Goal: Task Accomplishment & Management: Use online tool/utility

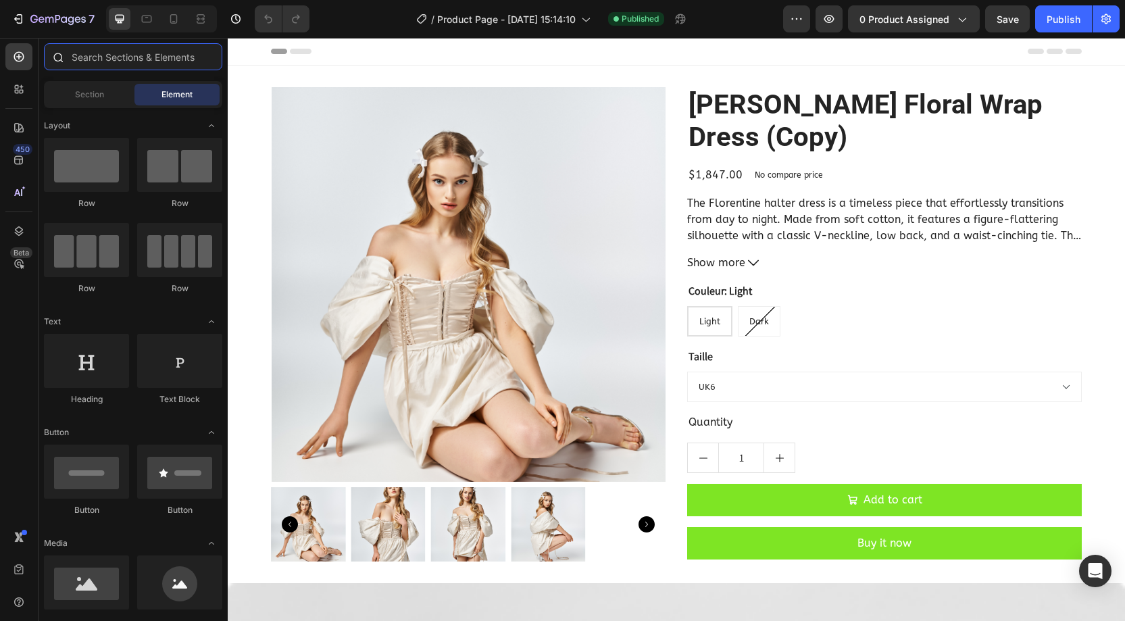
drag, startPoint x: 0, startPoint y: 0, endPoint x: 84, endPoint y: 53, distance: 99.3
click at [83, 53] on input "text" at bounding box center [133, 56] width 178 height 27
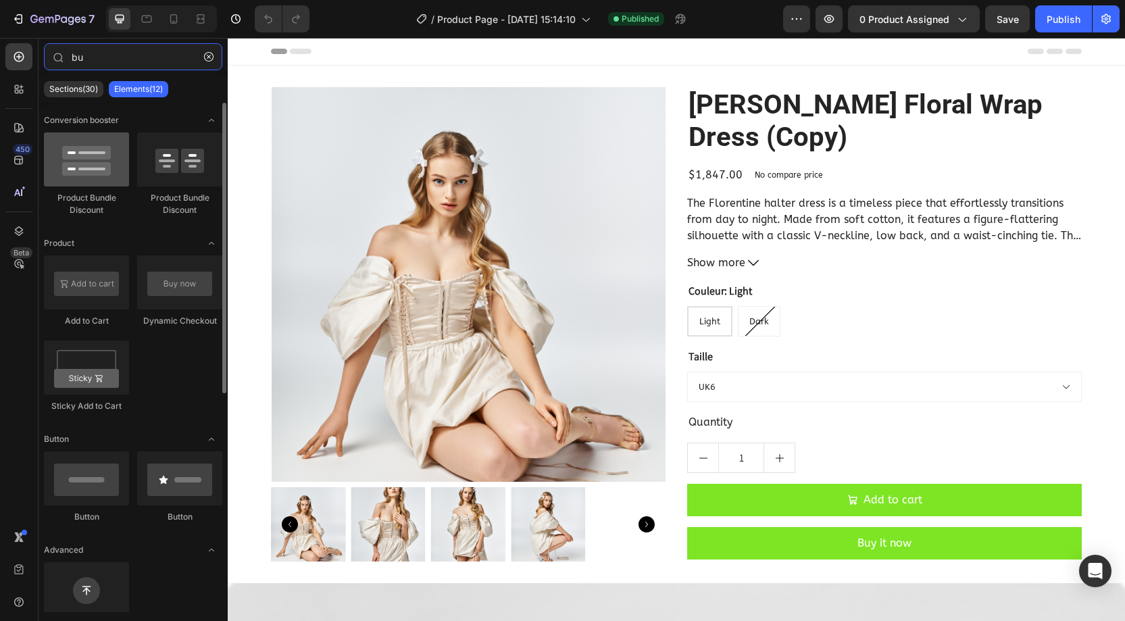
type input "bu"
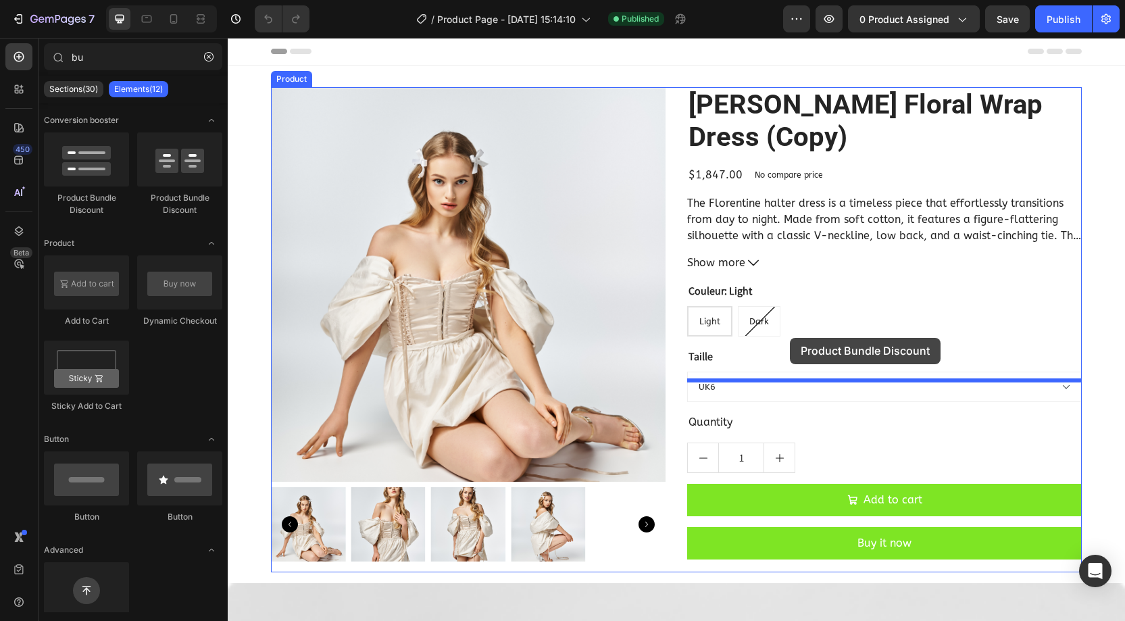
drag, startPoint x: 330, startPoint y: 203, endPoint x: 790, endPoint y: 338, distance: 479.3
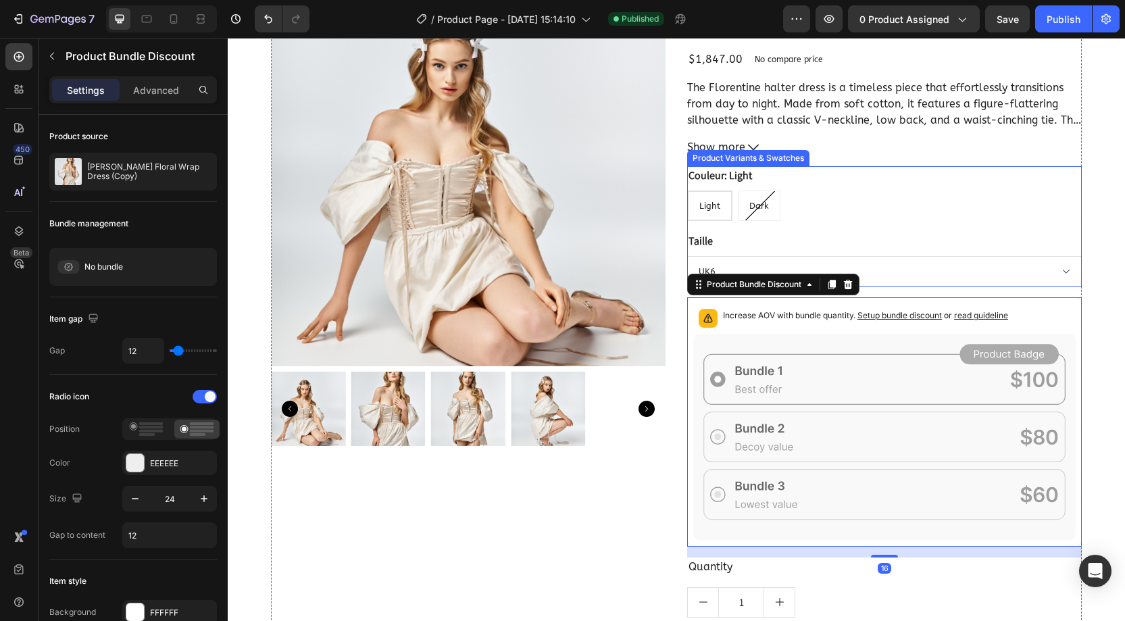
scroll to position [164, 0]
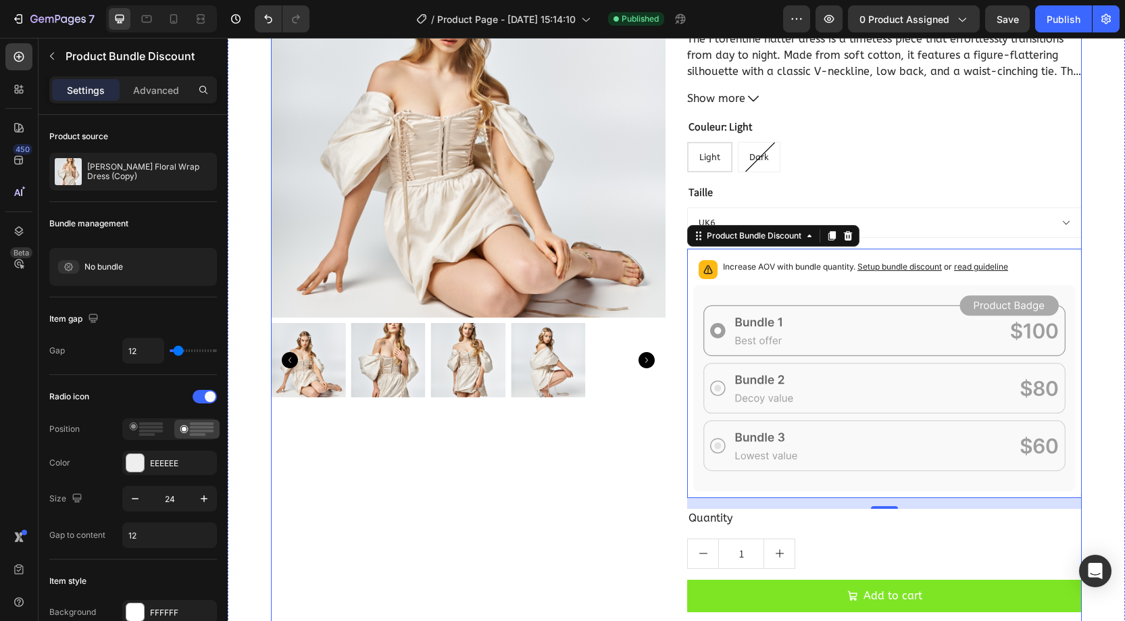
click at [634, 478] on div "Product Images" at bounding box center [468, 294] width 395 height 743
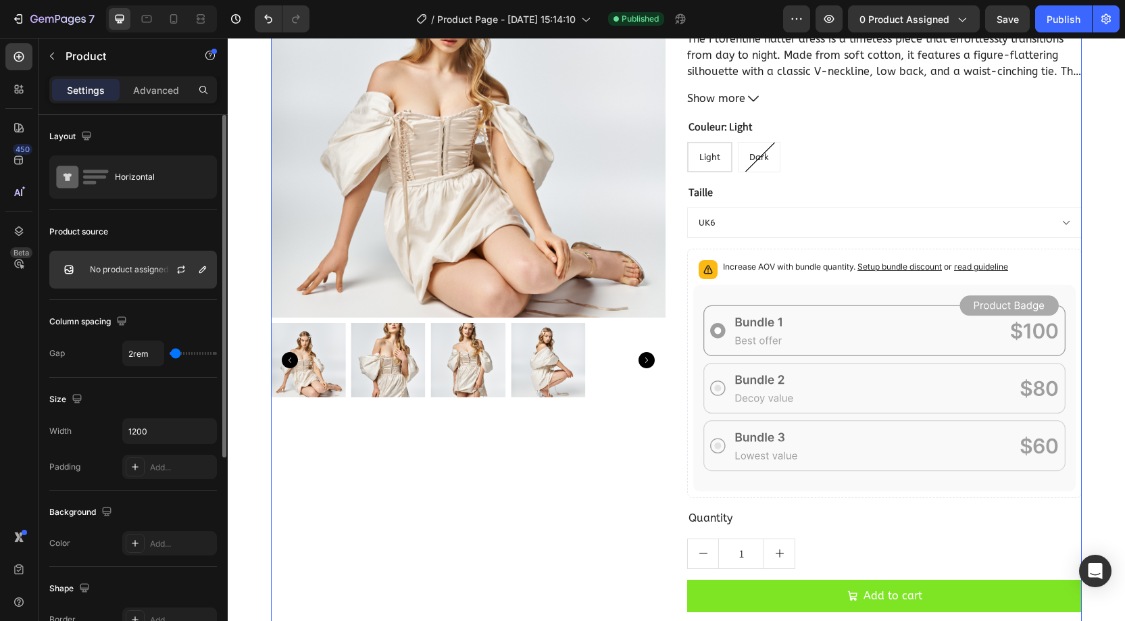
click at [130, 265] on p "No product assigned" at bounding box center [129, 269] width 78 height 9
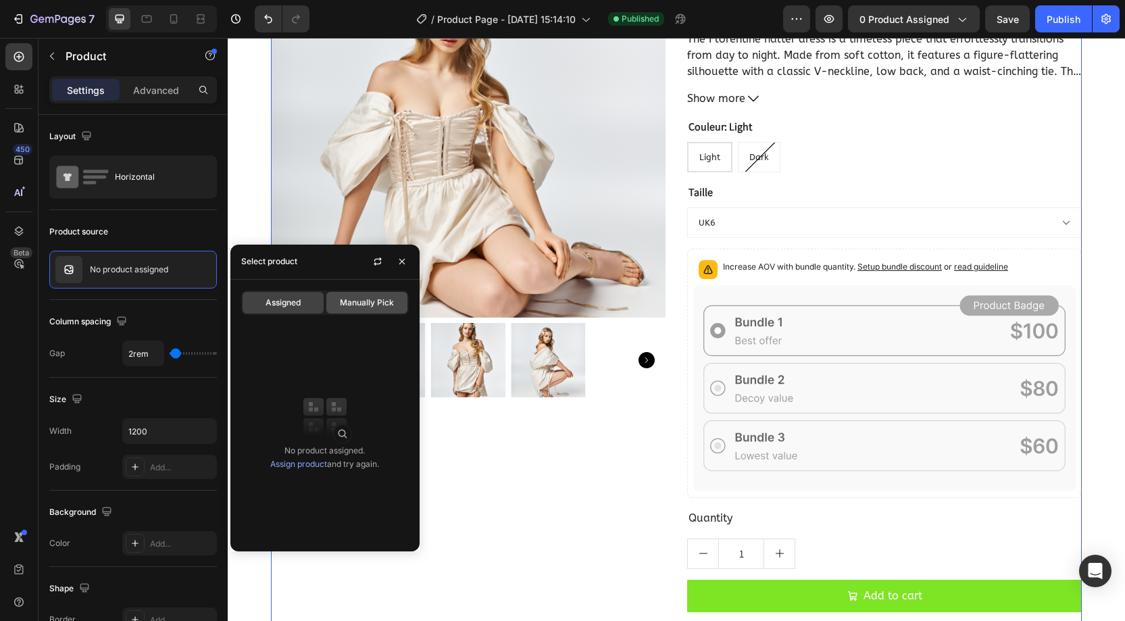
click at [340, 303] on span "Manually Pick" at bounding box center [367, 303] width 54 height 12
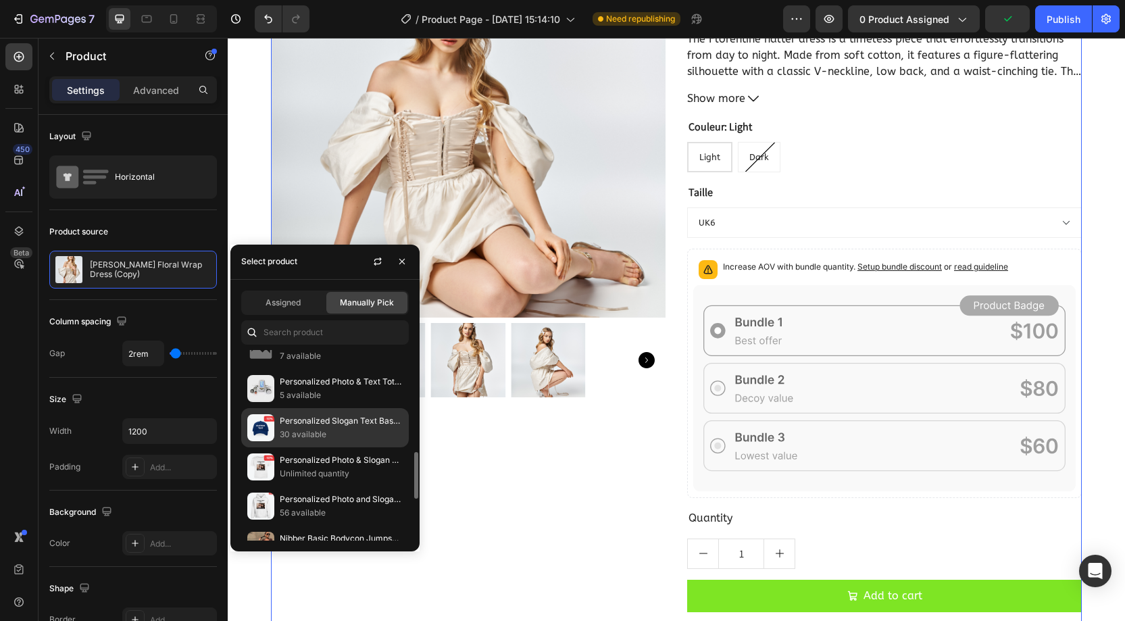
scroll to position [413, 0]
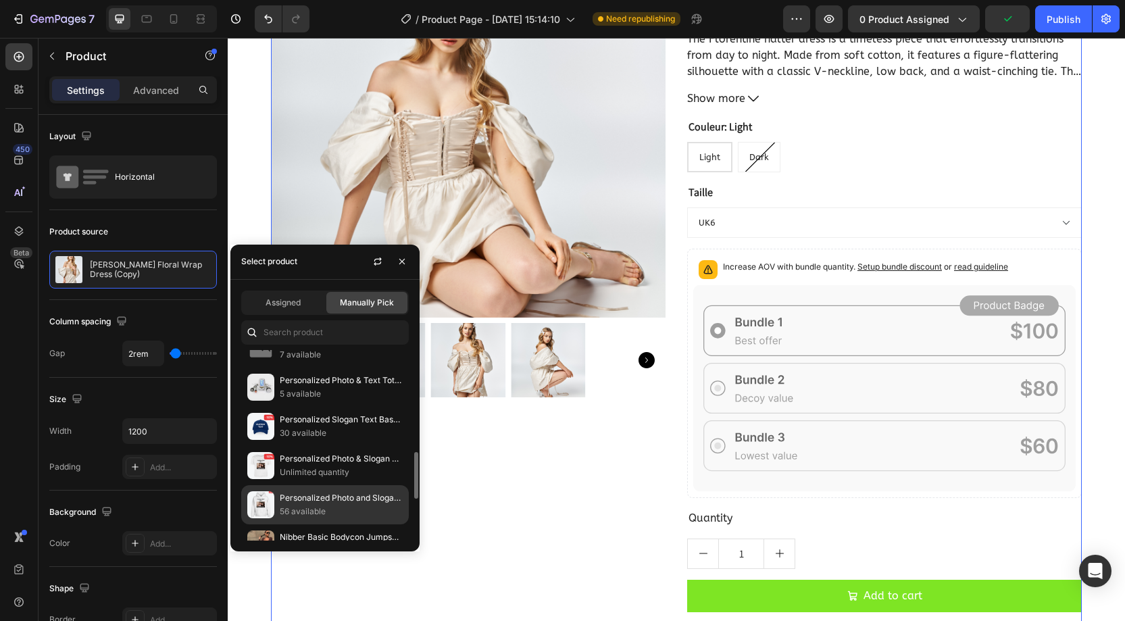
click at [324, 491] on p "Personalized Photo and Slogan Text Hoodie" at bounding box center [341, 498] width 123 height 14
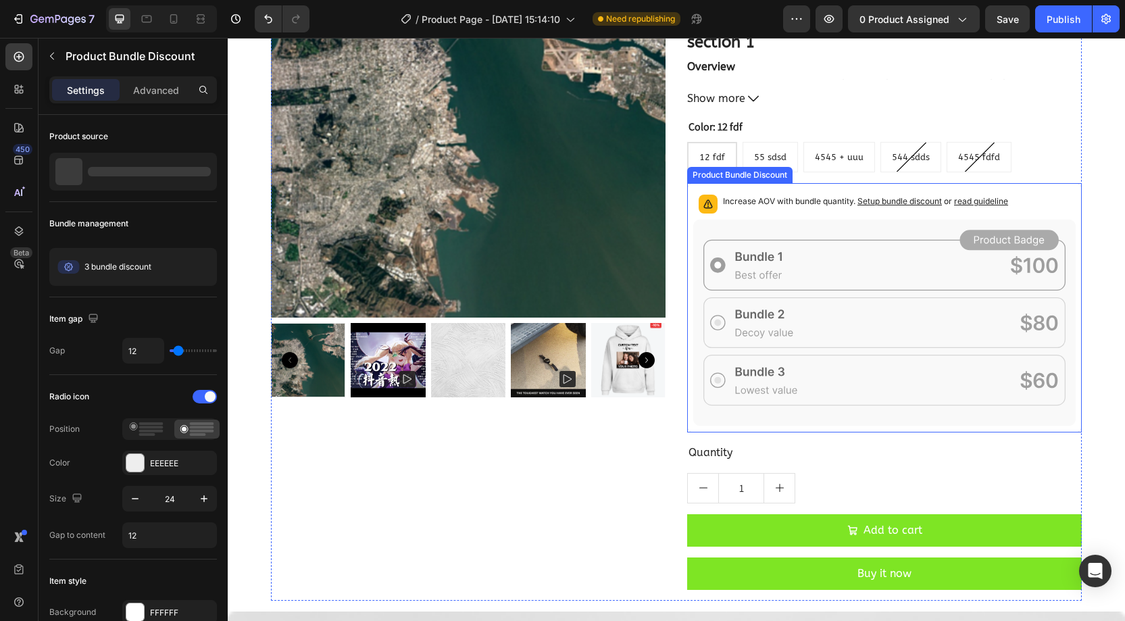
click at [771, 263] on icon at bounding box center [884, 323] width 382 height 207
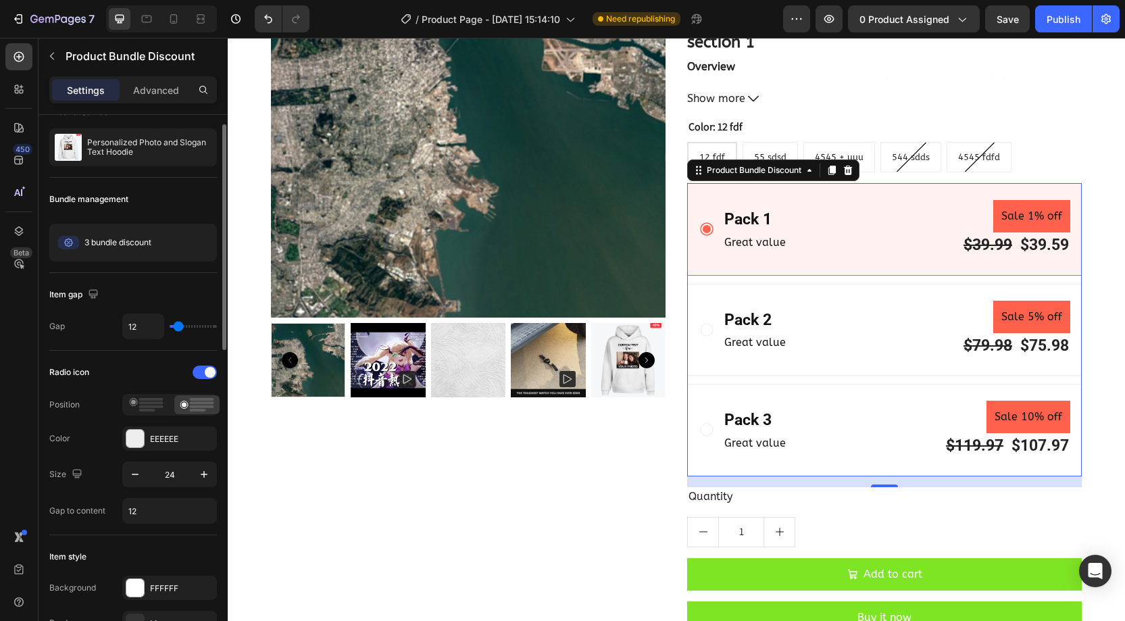
scroll to position [32, 0]
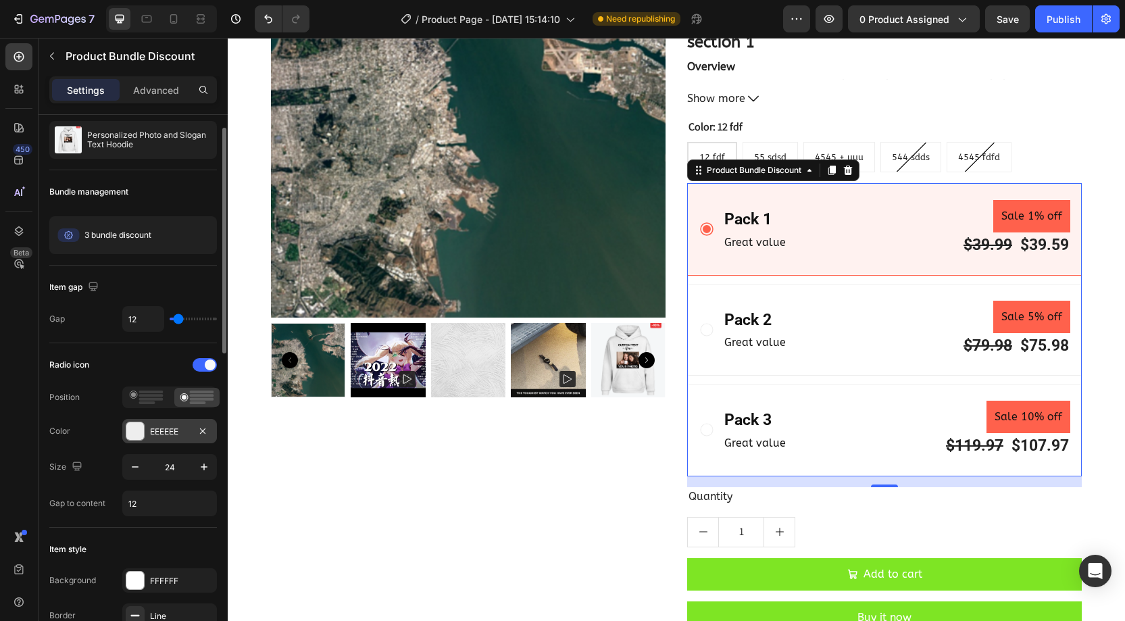
click at [128, 432] on div at bounding box center [135, 431] width 18 height 18
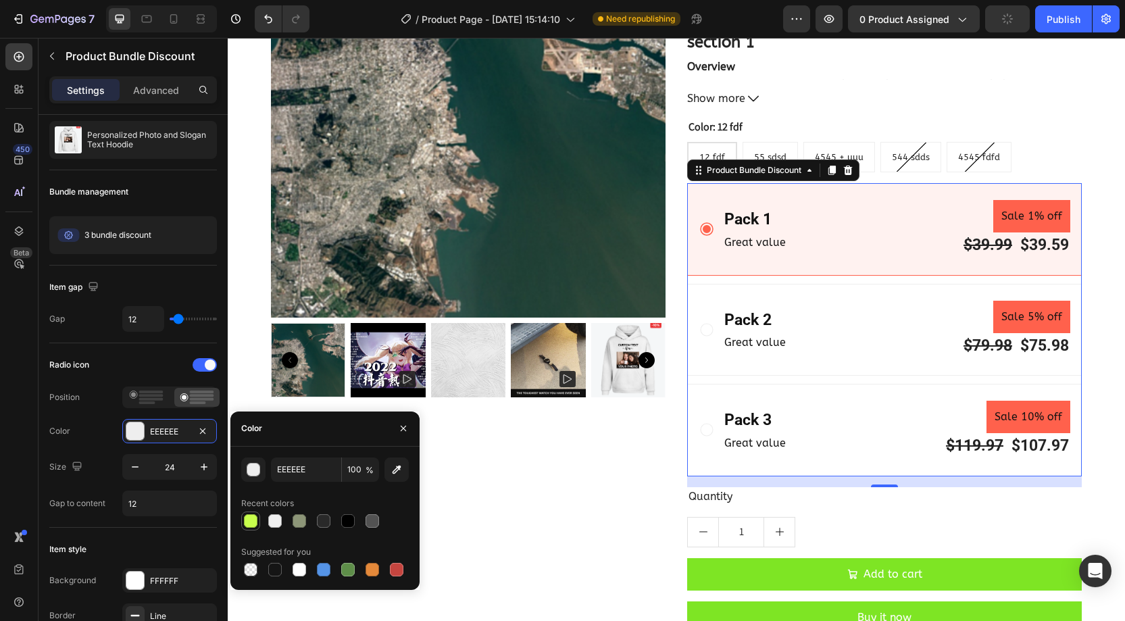
click at [251, 520] on div at bounding box center [251, 521] width 14 height 14
type input "C8FE4C"
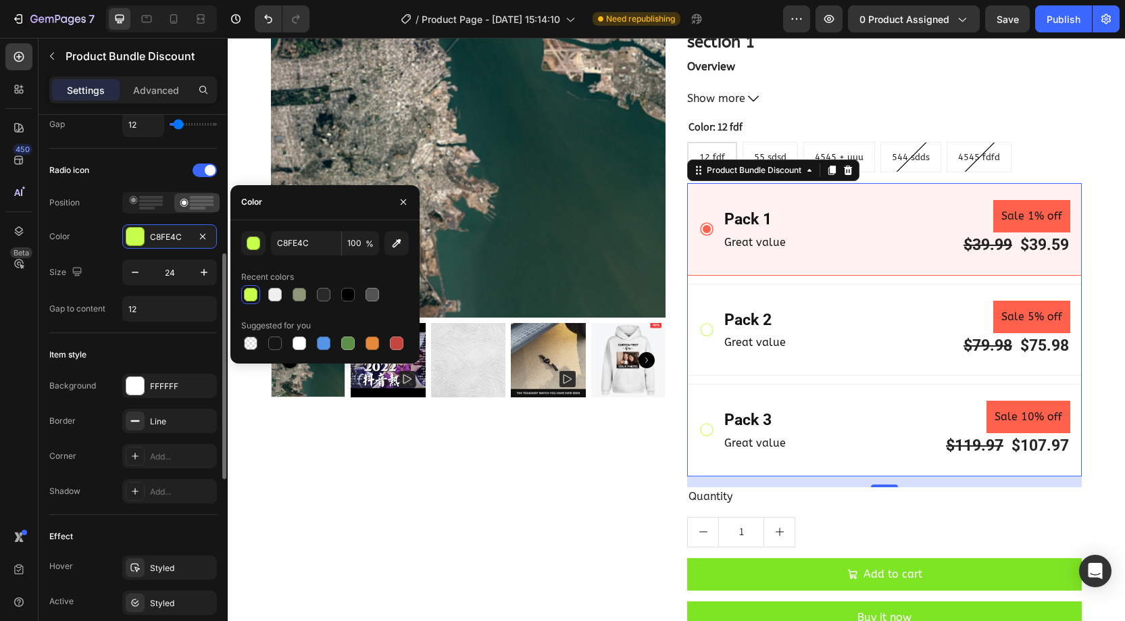
scroll to position [258, 0]
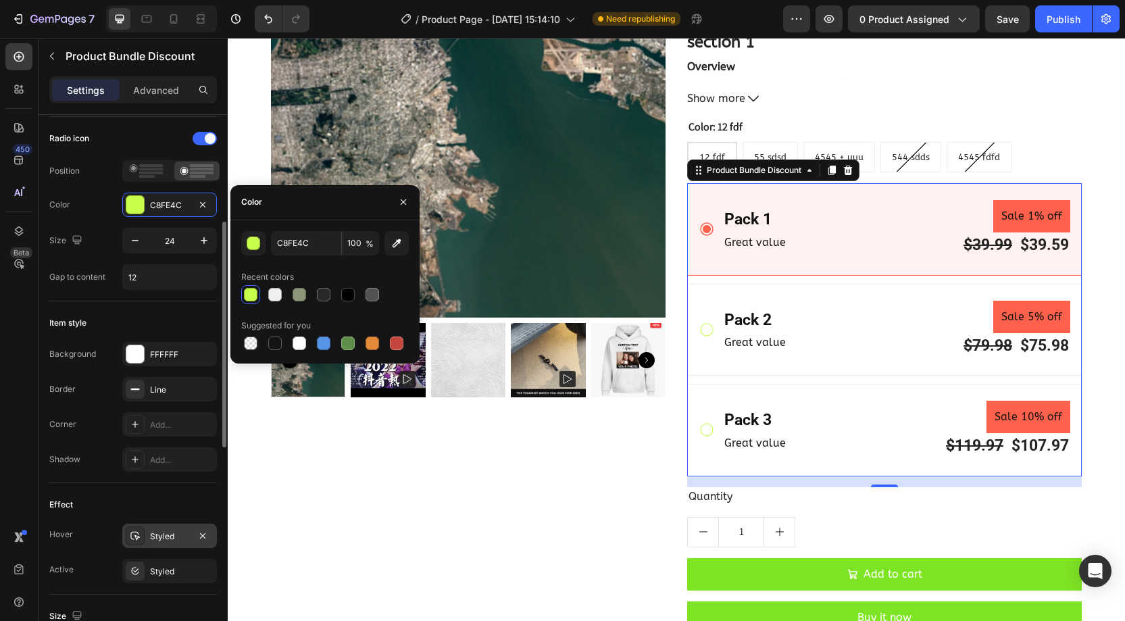
click at [163, 530] on div "Styled" at bounding box center [169, 536] width 39 height 12
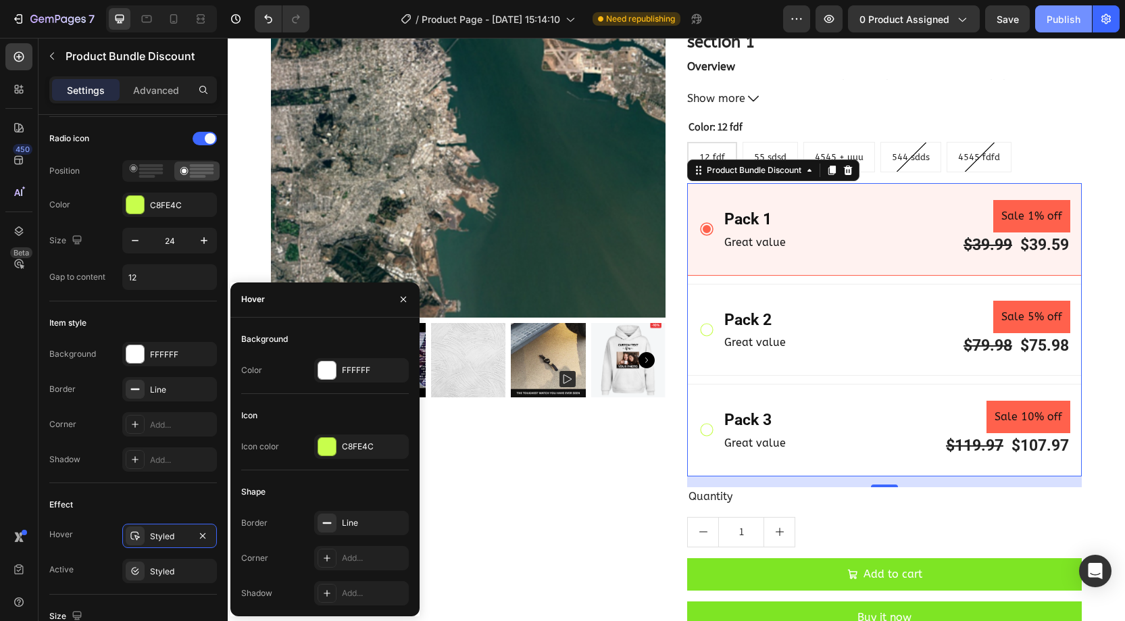
click at [1072, 21] on div "Publish" at bounding box center [1063, 19] width 34 height 14
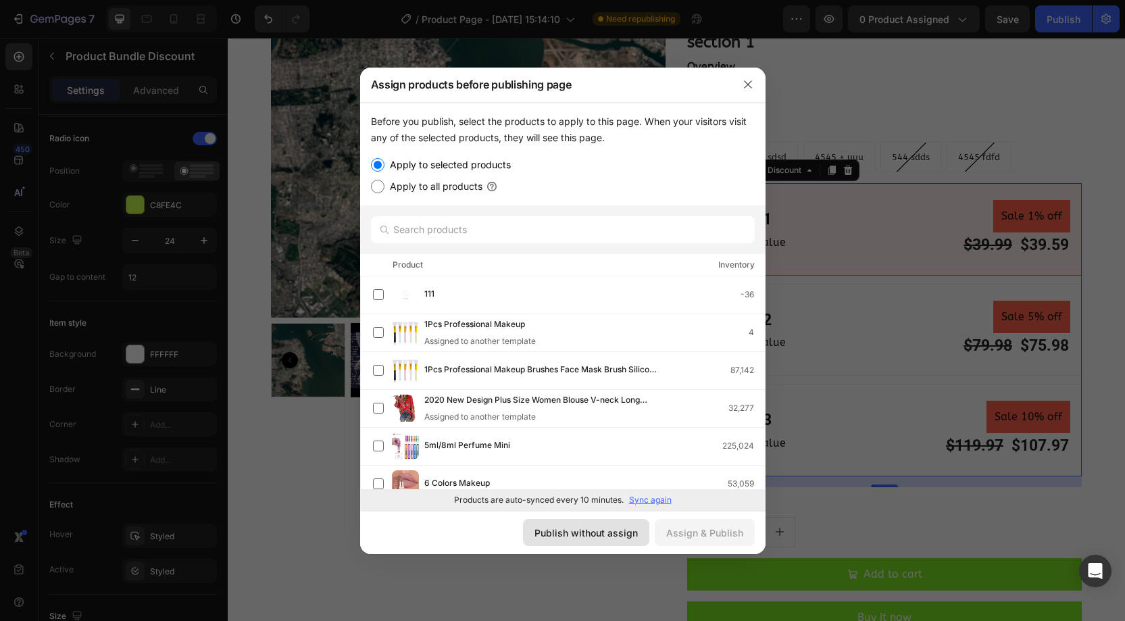
click at [609, 529] on div "Publish without assign" at bounding box center [585, 533] width 103 height 14
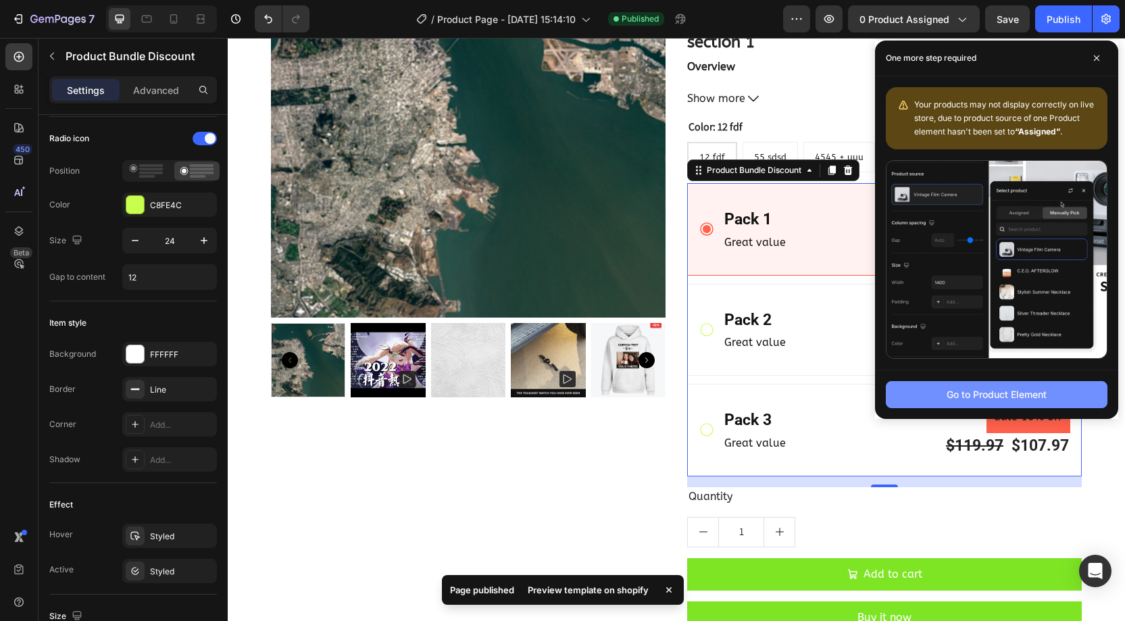
click at [948, 400] on div "Go to Product Element" at bounding box center [996, 394] width 100 height 14
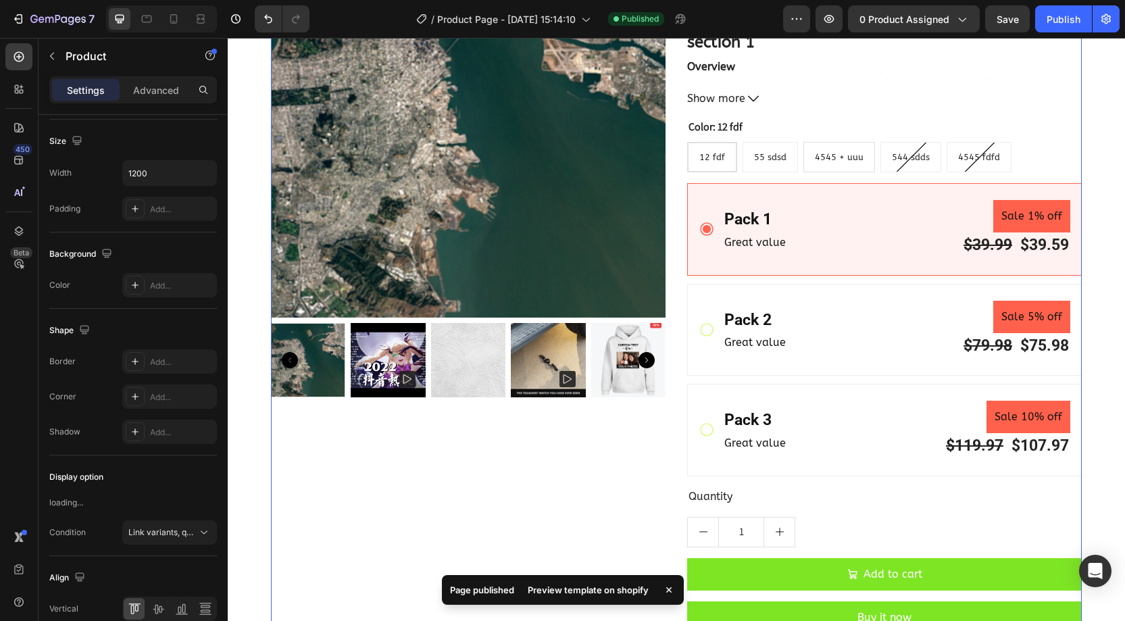
scroll to position [0, 0]
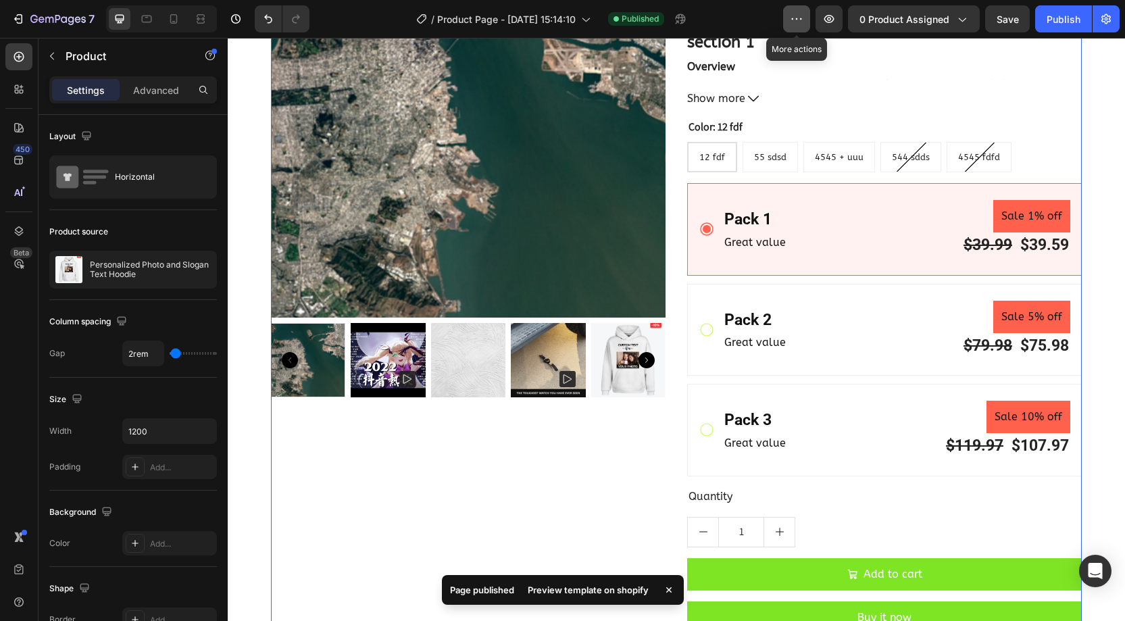
click at [792, 20] on icon "button" at bounding box center [797, 19] width 14 height 14
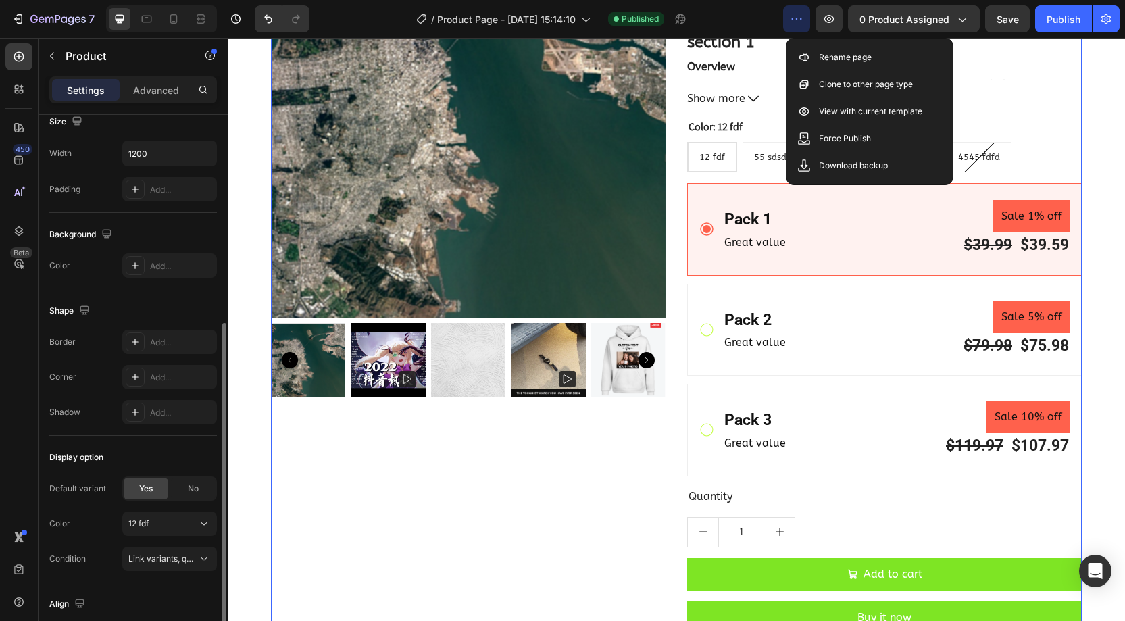
scroll to position [276, 0]
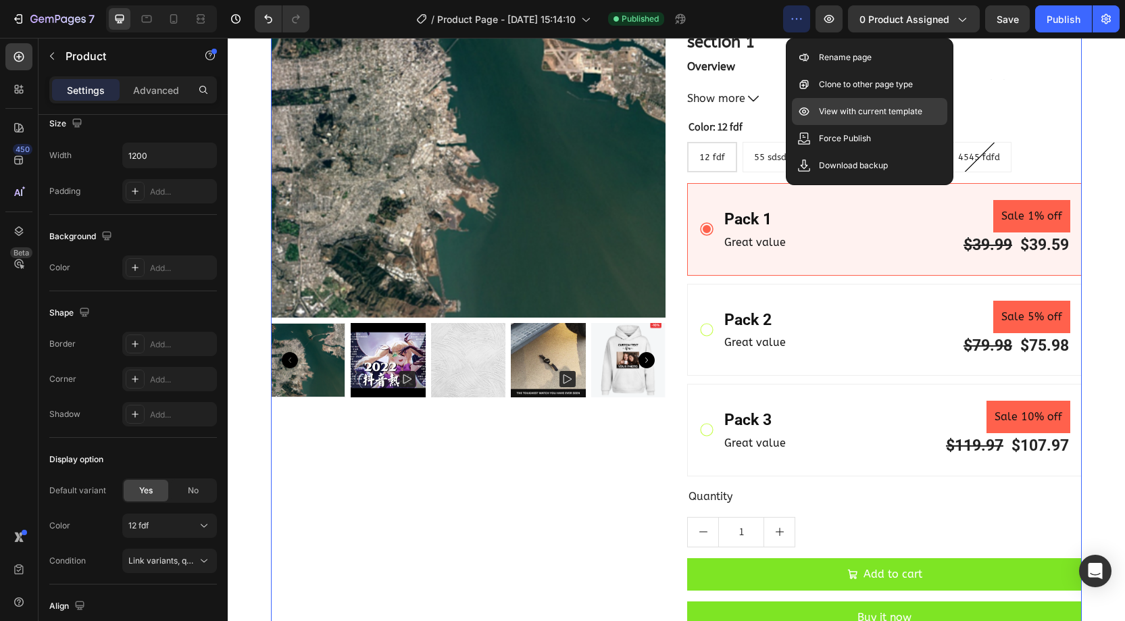
click at [850, 116] on p "View with current template" at bounding box center [870, 112] width 103 height 14
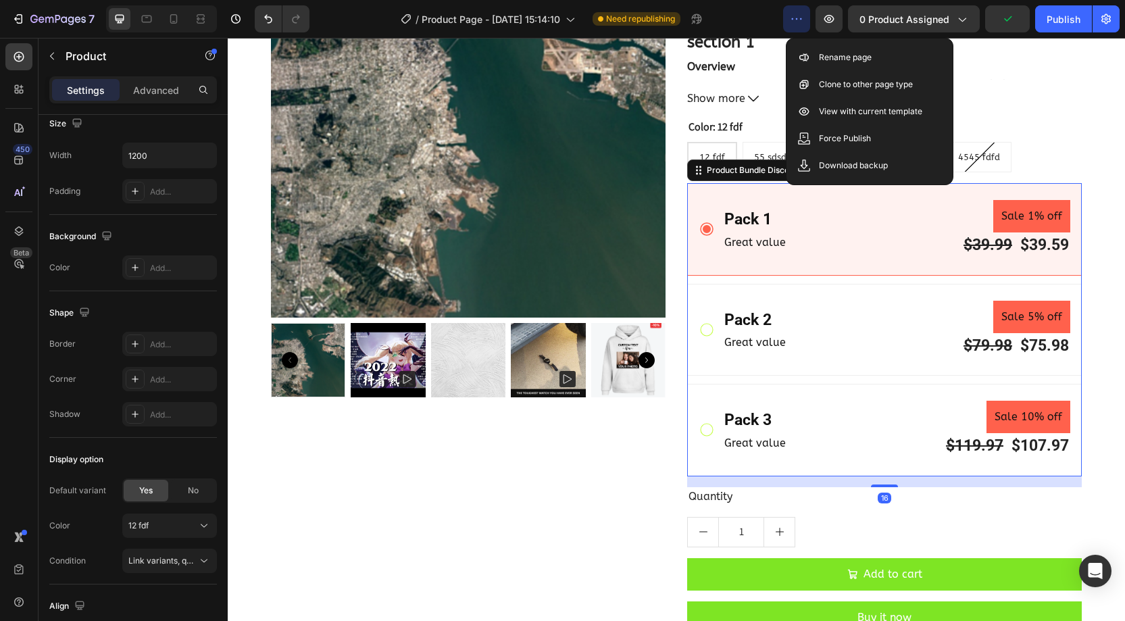
click at [802, 286] on div "Pack 2 Text Block Great value Text Block Sale 5% off Product Badge $79.98 Produ…" at bounding box center [884, 330] width 395 height 93
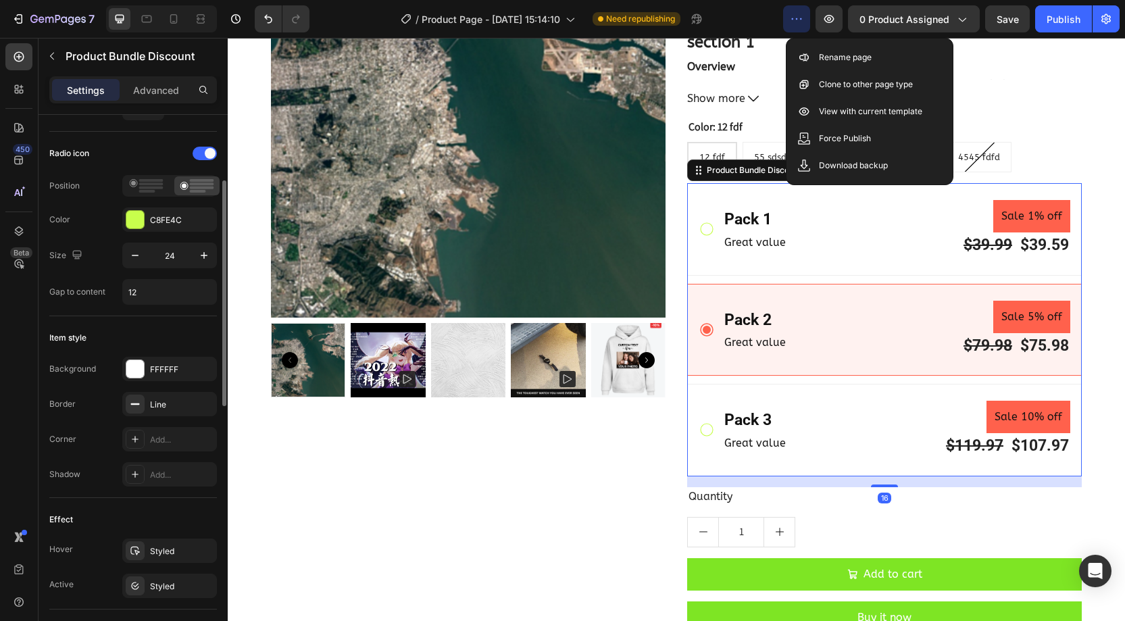
scroll to position [281, 0]
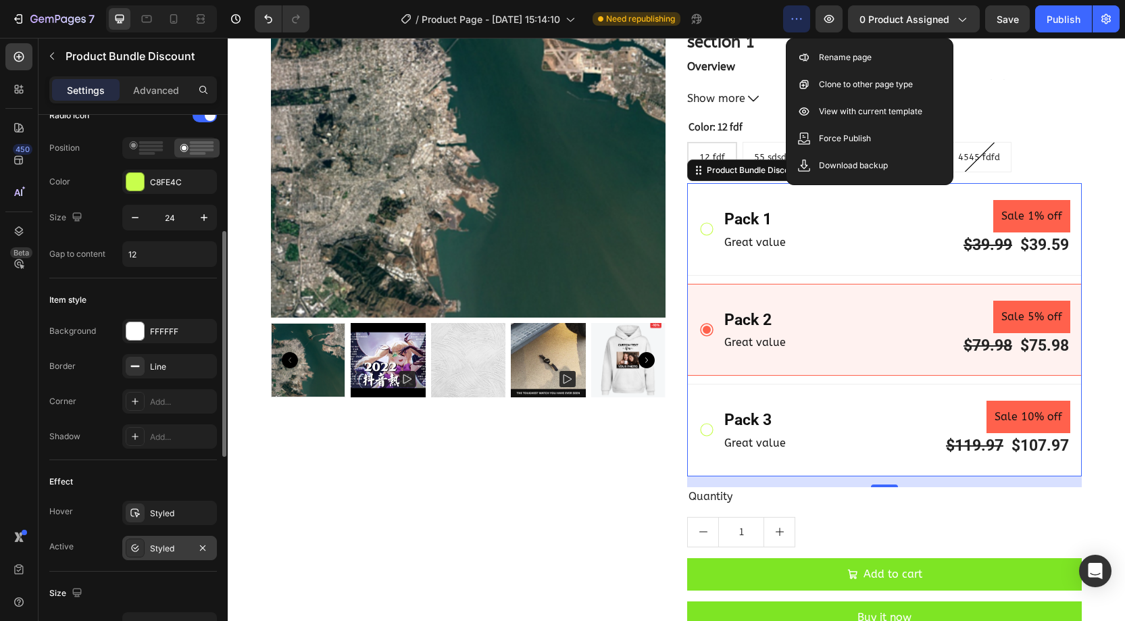
click at [151, 536] on div "Styled" at bounding box center [169, 548] width 95 height 24
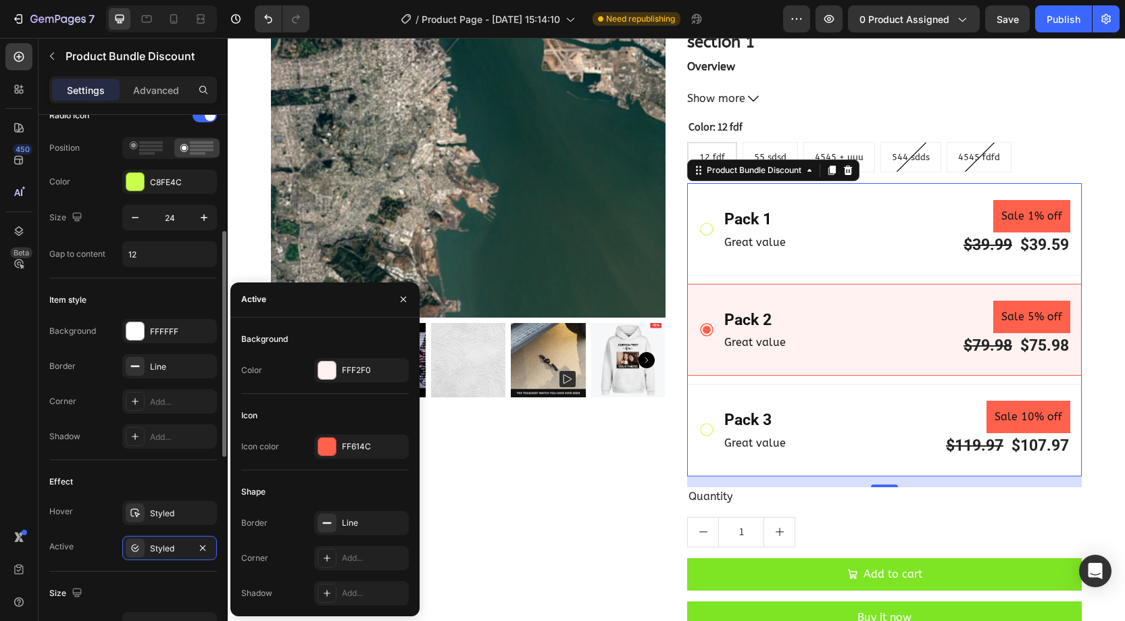
click at [143, 490] on div "Effect Hover Styled Active Styled" at bounding box center [133, 515] width 168 height 111
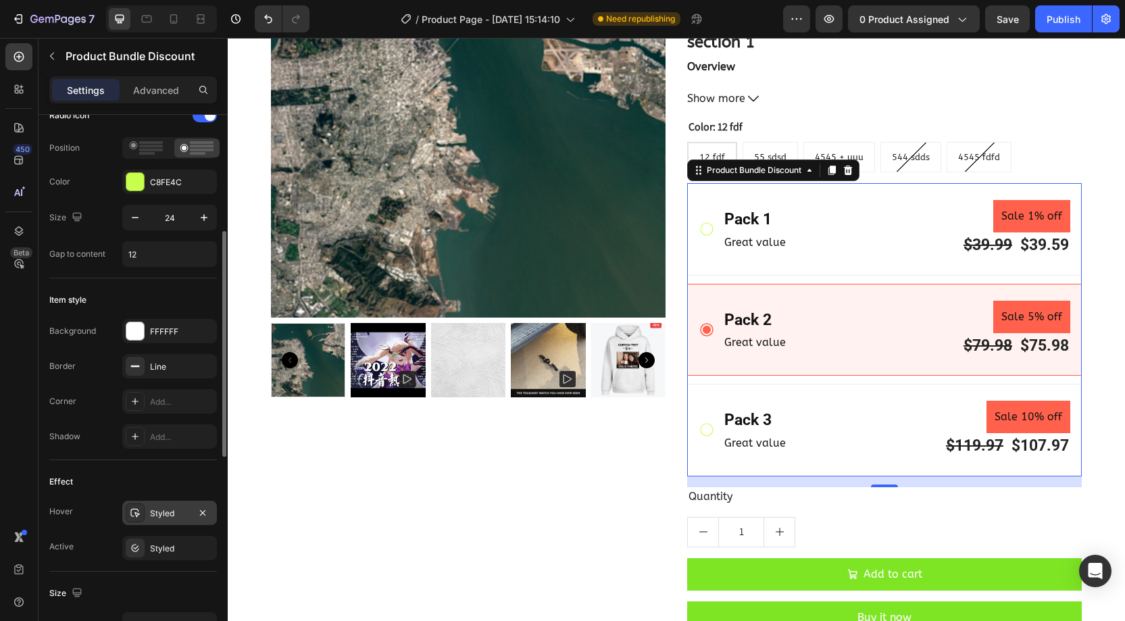
click at [170, 516] on div "Styled" at bounding box center [169, 513] width 95 height 24
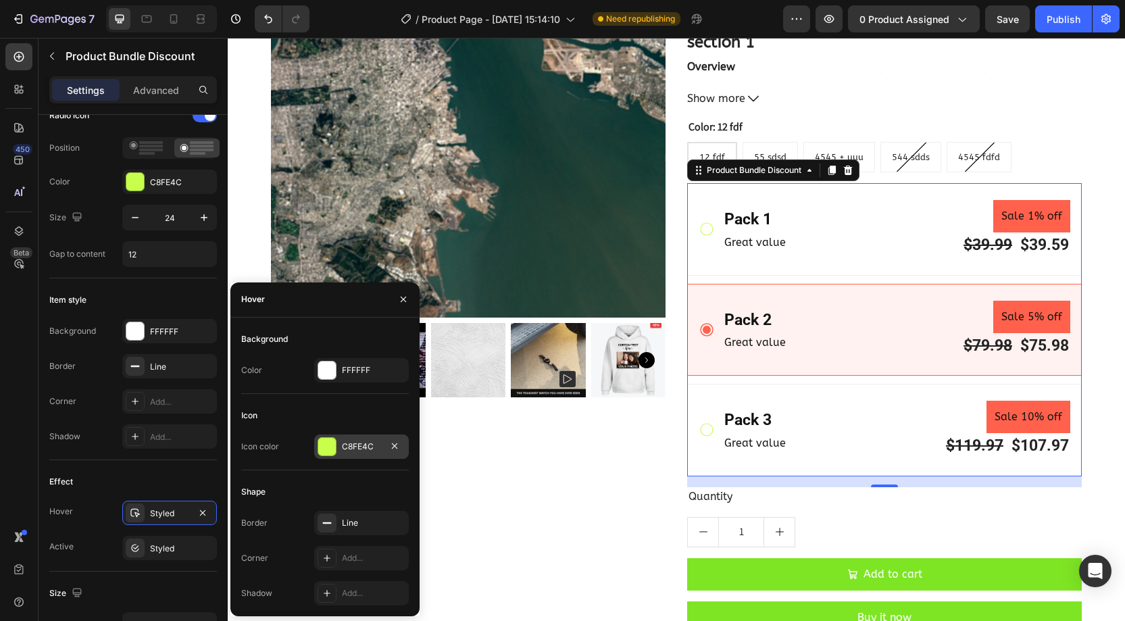
click at [324, 444] on div at bounding box center [327, 447] width 18 height 18
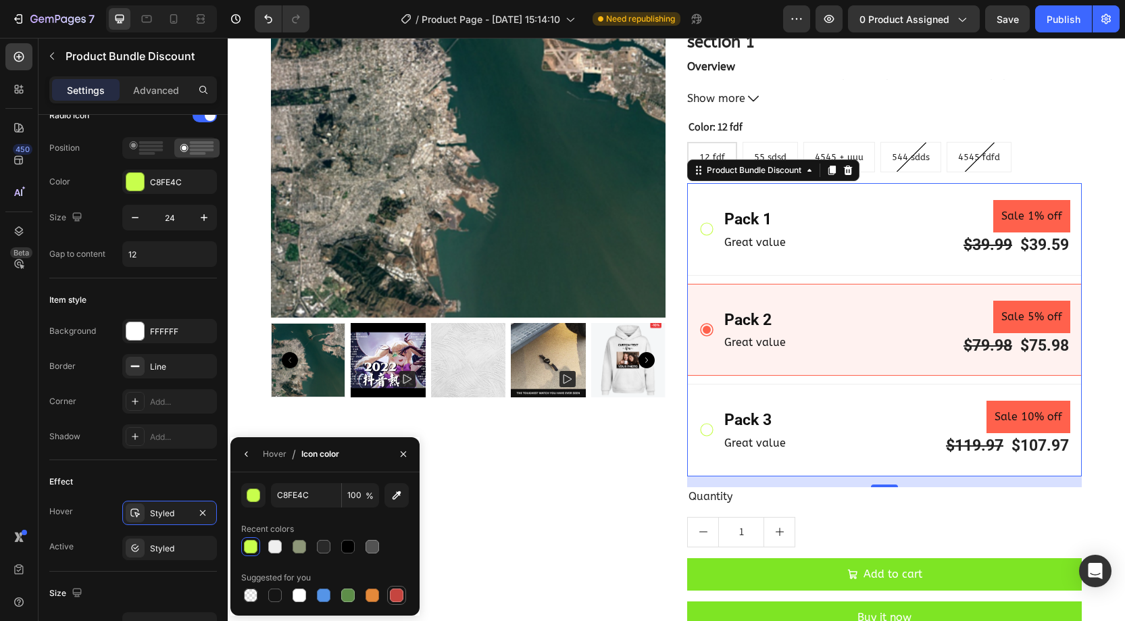
drag, startPoint x: 396, startPoint y: 596, endPoint x: 265, endPoint y: 524, distance: 149.3
click at [396, 596] on div at bounding box center [397, 595] width 14 height 14
type input "C5453F"
click at [1055, 20] on div "Publish" at bounding box center [1063, 19] width 34 height 14
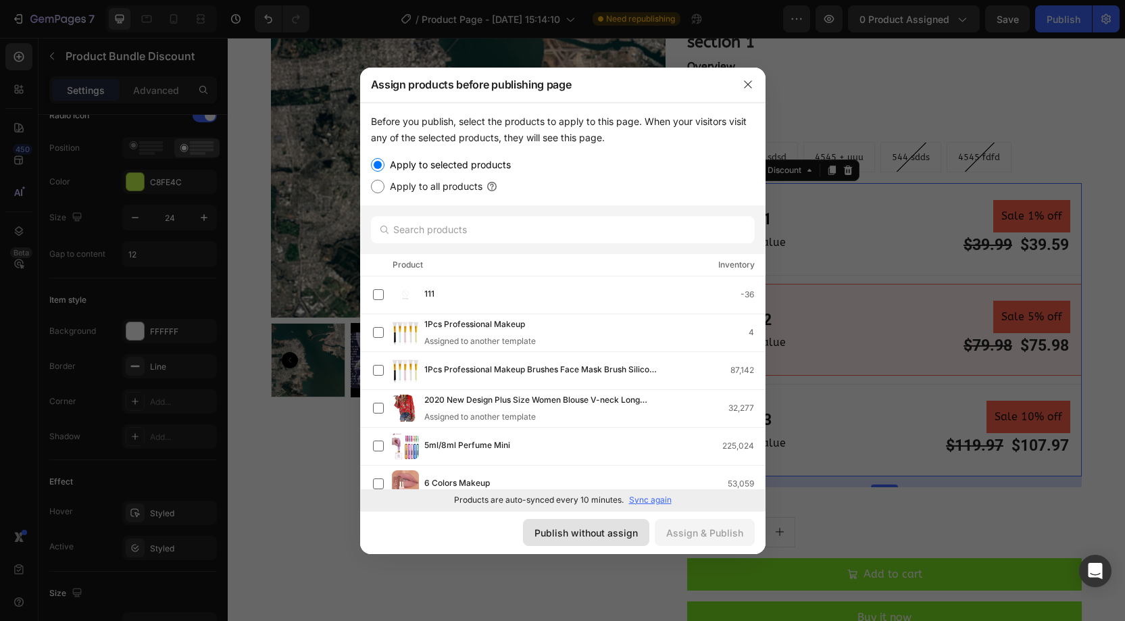
click at [605, 526] on div "Publish without assign" at bounding box center [585, 533] width 103 height 14
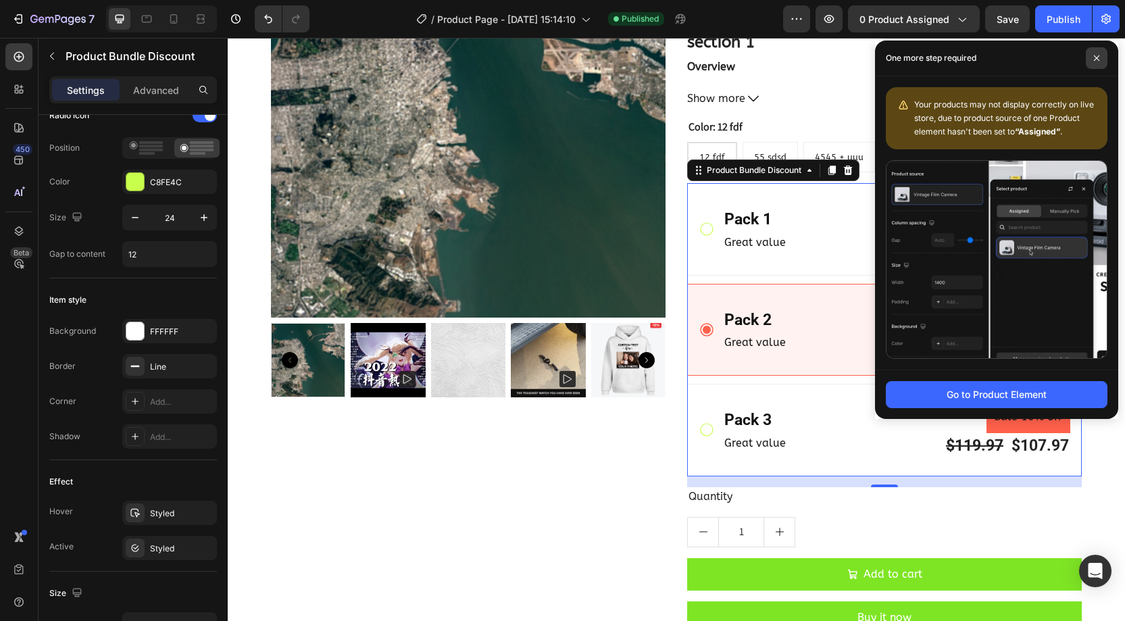
click at [1098, 55] on icon at bounding box center [1096, 57] width 5 height 5
